Goal: Find specific page/section: Find specific page/section

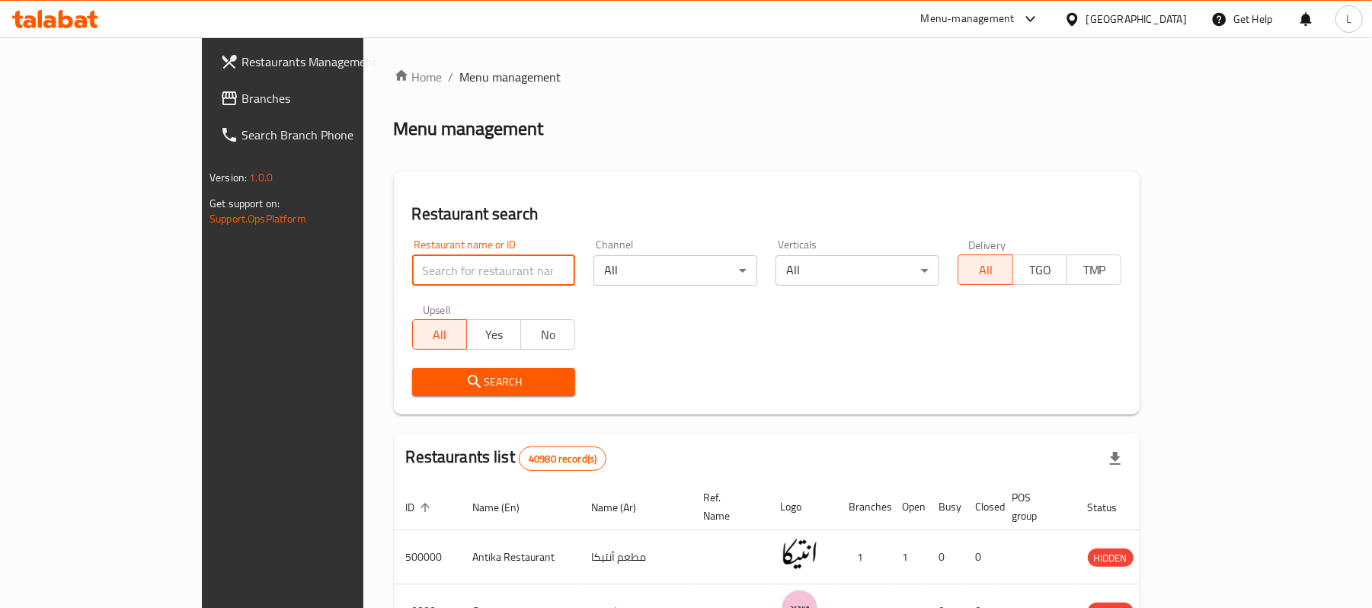
click at [412, 277] on input "search" at bounding box center [494, 270] width 164 height 30
paste input "644586"
type input "644586"
click button "Search" at bounding box center [494, 382] width 164 height 28
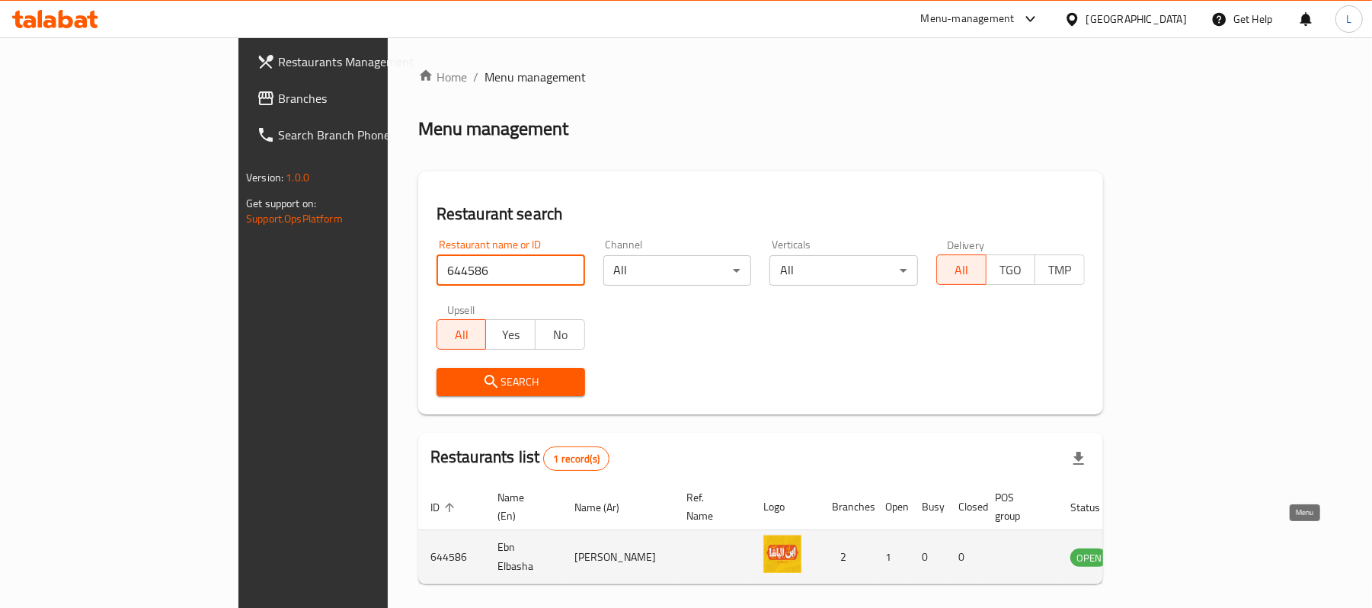
click at [1168, 552] on icon "enhanced table" at bounding box center [1159, 558] width 17 height 13
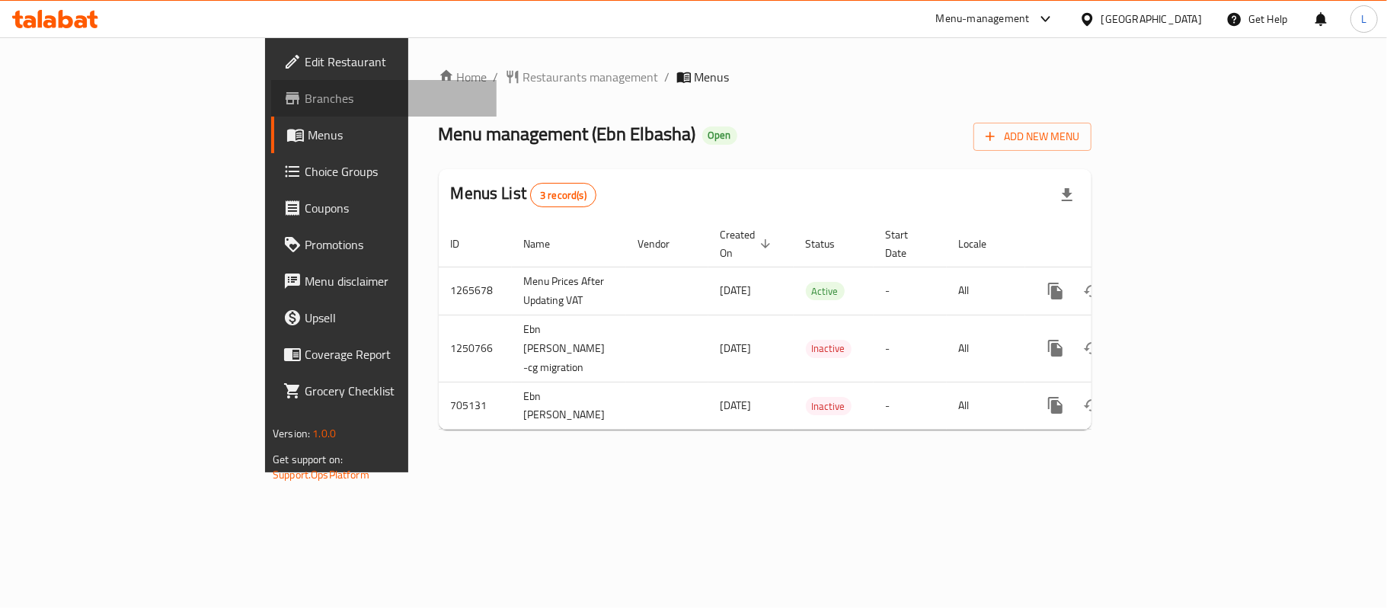
click at [271, 84] on link "Branches" at bounding box center [384, 98] width 226 height 37
